Goal: Use online tool/utility

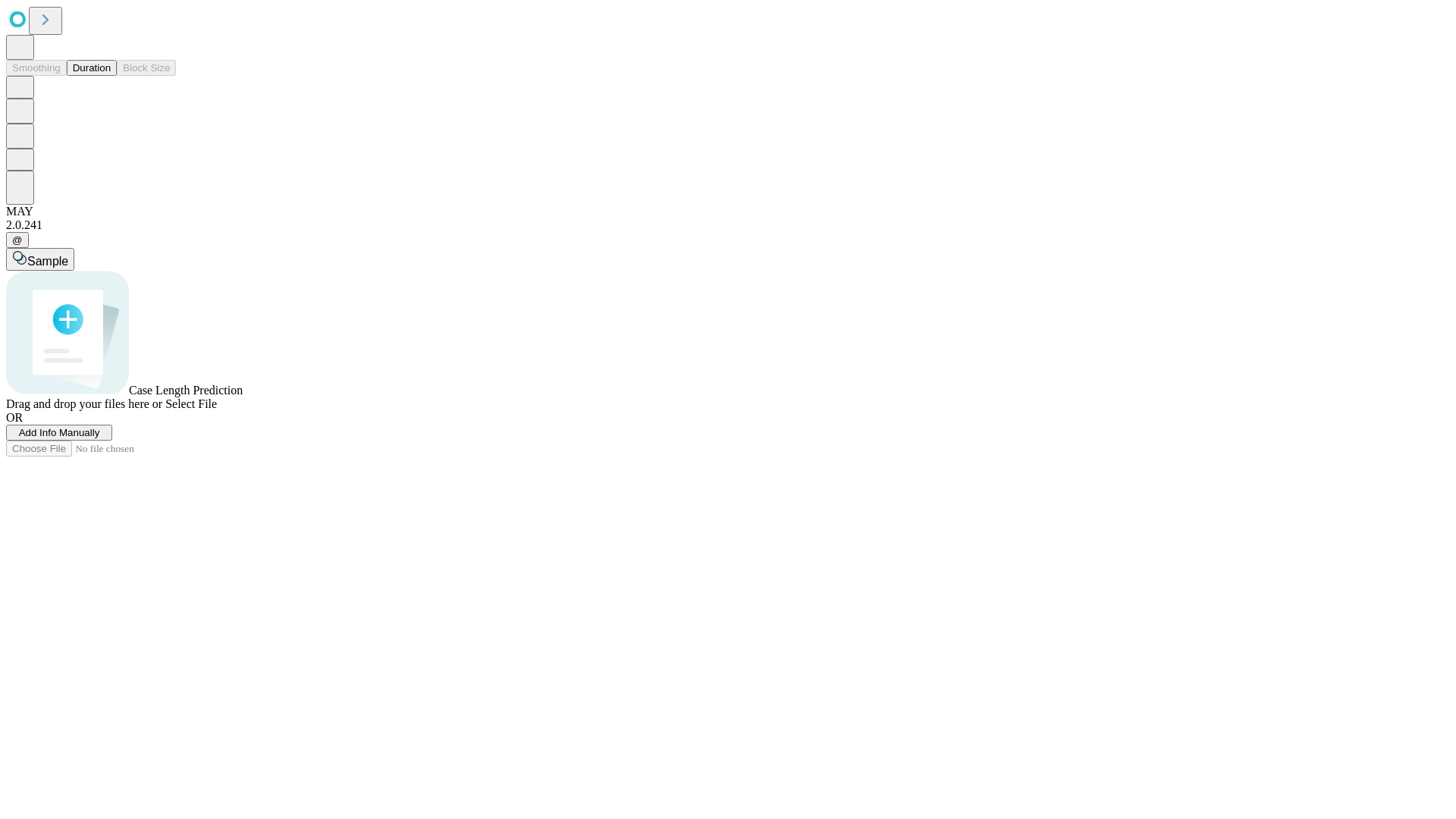
click at [111, 76] on button "Duration" at bounding box center [91, 68] width 50 height 16
click at [69, 255] on span "Sample" at bounding box center [48, 261] width 41 height 13
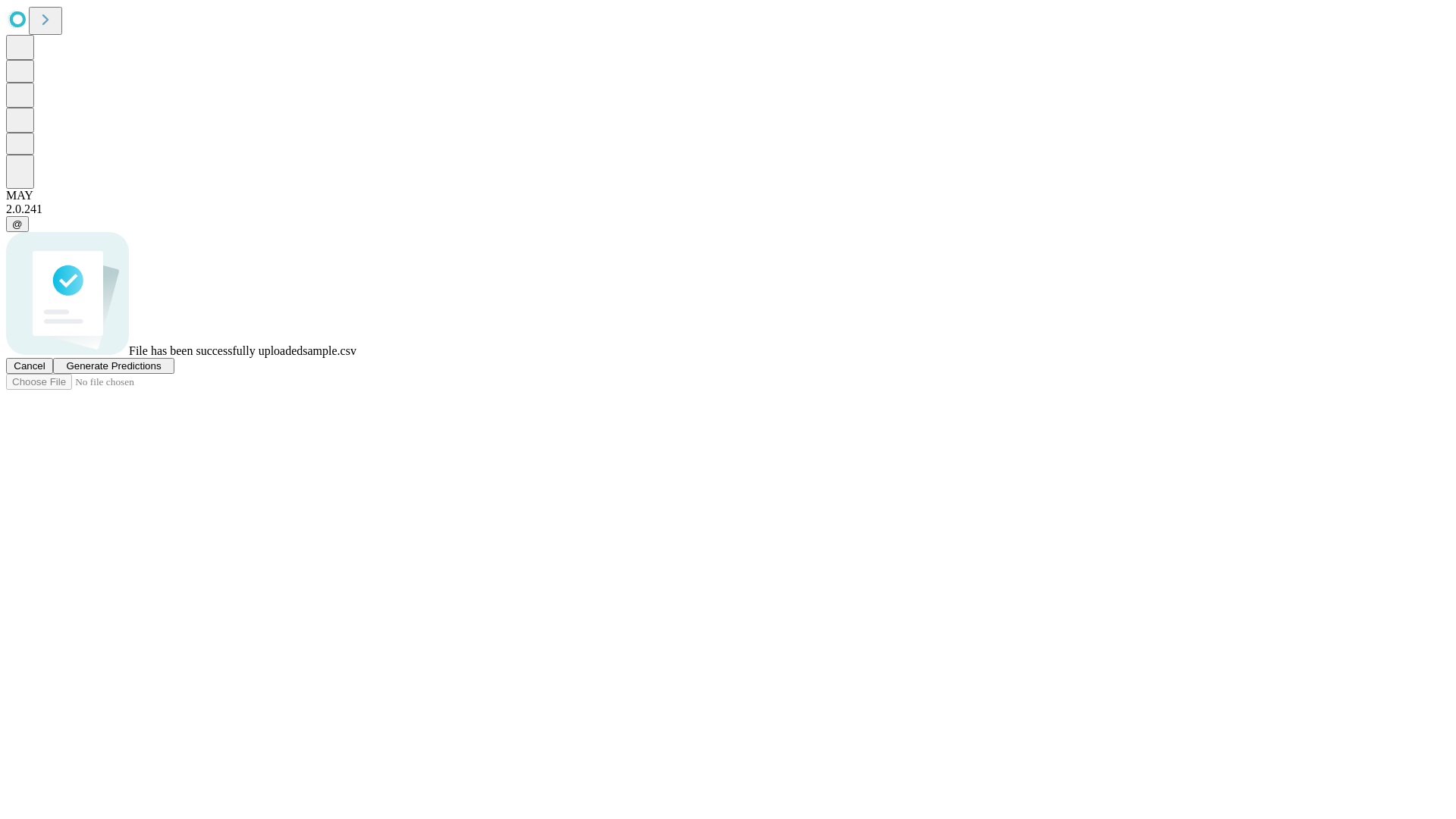
click at [161, 372] on span "Generate Predictions" at bounding box center [113, 366] width 95 height 11
